Goal: Information Seeking & Learning: Learn about a topic

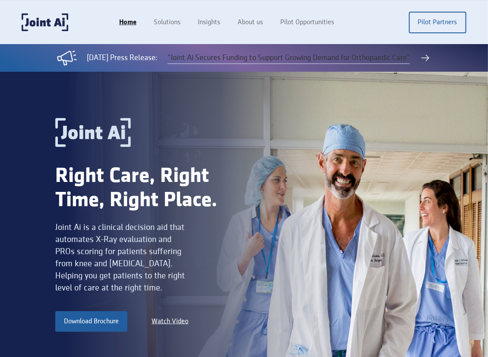
click at [232, 58] on link ""Joint Ai Secures Funding to Support Growing Demand for Orthopaedic Care"" at bounding box center [289, 58] width 243 height 12
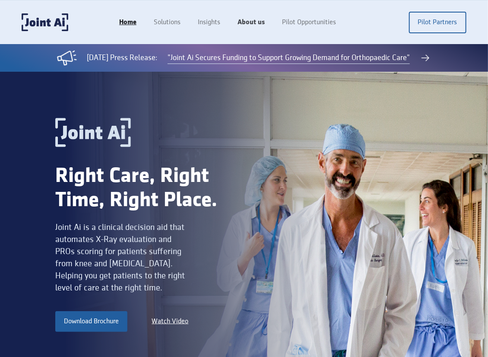
click at [262, 22] on link "About us" at bounding box center [251, 22] width 45 height 16
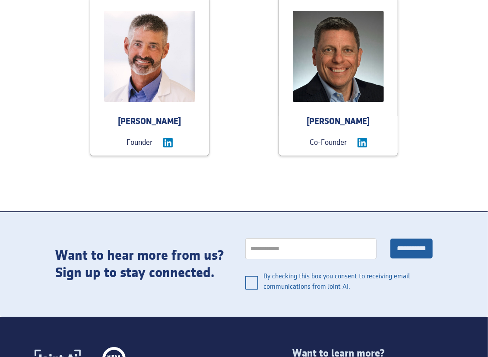
scroll to position [1035, 0]
